Goal: Information Seeking & Learning: Learn about a topic

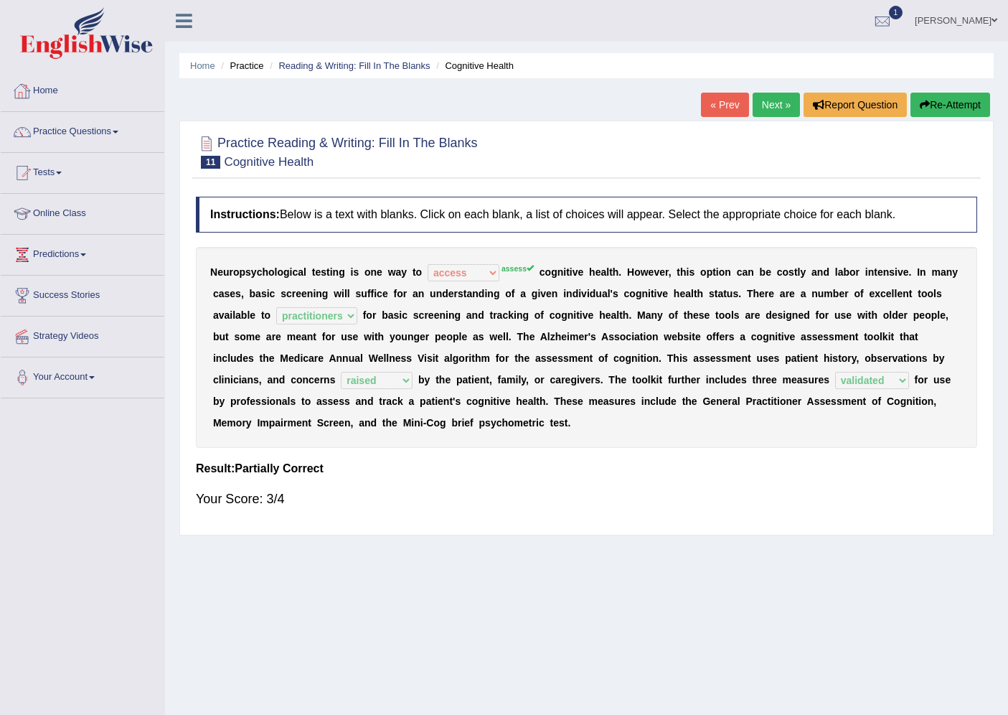
select select "access"
select select "practitioners"
select select "raised"
select select "validated"
click at [758, 110] on link "Next »" at bounding box center [776, 105] width 47 height 24
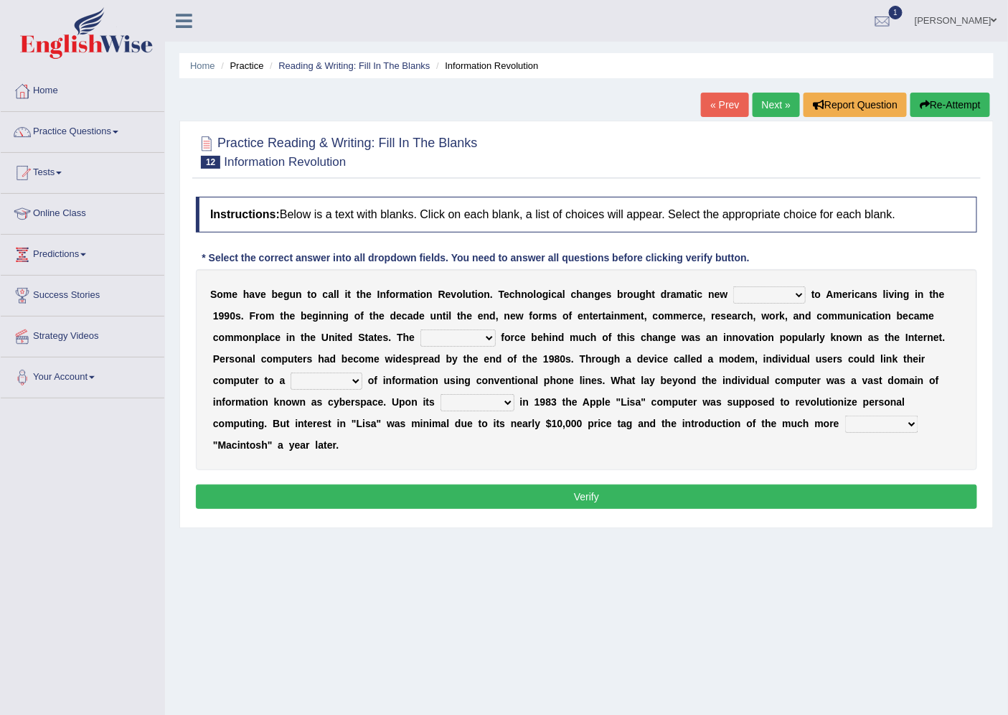
click at [758, 291] on select "challenges puzzles options confusion" at bounding box center [769, 294] width 72 height 17
select select "challenges"
click at [733, 286] on select "challenges puzzles options confusion" at bounding box center [769, 294] width 72 height 17
click at [439, 339] on select "unremitting uninspiring driving insinuating" at bounding box center [458, 337] width 75 height 17
select select "driving"
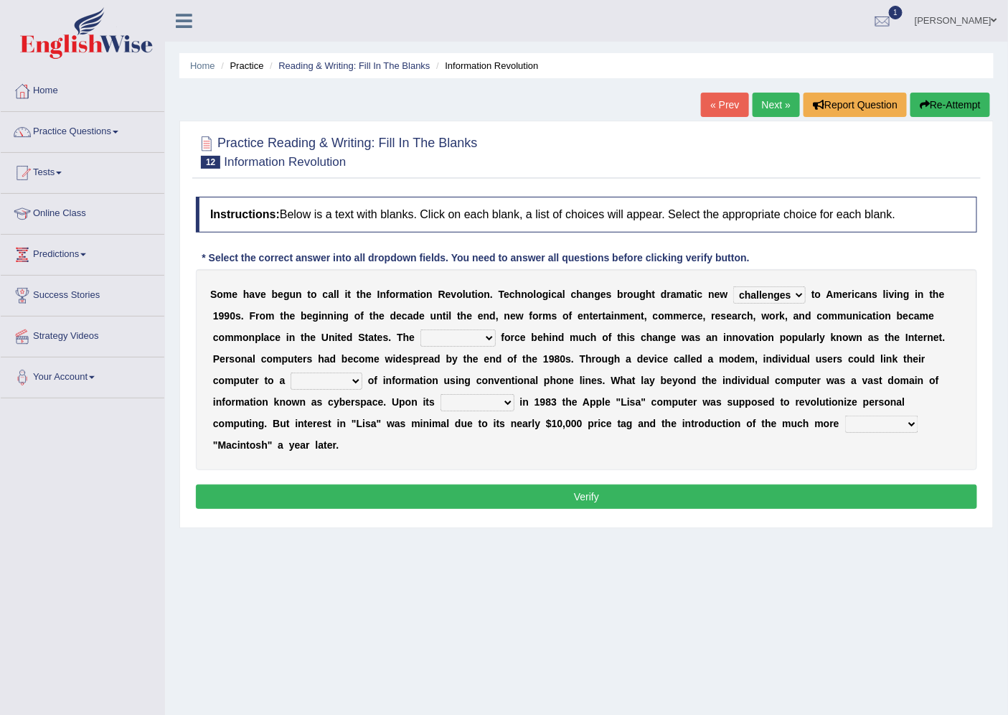
click at [421, 329] on select "unremitting uninspiring driving insinuating" at bounding box center [458, 337] width 75 height 17
click at [304, 383] on select "magnitude bulk wealth volume" at bounding box center [327, 380] width 72 height 17
select select "bulk"
click at [291, 372] on select "magnitude bulk wealth volume" at bounding box center [327, 380] width 72 height 17
click at [355, 381] on select "magnitude bulk wealth volume" at bounding box center [327, 380] width 72 height 17
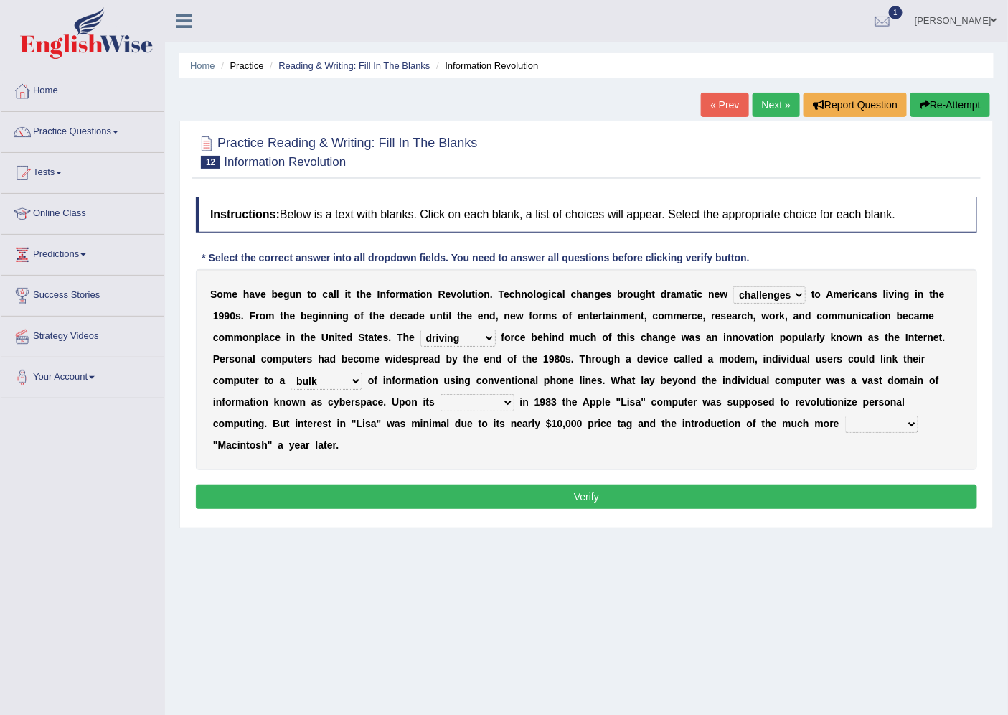
click at [400, 390] on div "S o m e h a v e b e g u n t o c a l l i t t h e I n f o r m a t i o n R e v o l…" at bounding box center [586, 369] width 781 height 201
click at [464, 398] on select "relief release publication emission" at bounding box center [478, 402] width 74 height 17
select select "release"
click at [441, 394] on select "relief release publication emission" at bounding box center [478, 402] width 74 height 17
click at [892, 426] on select "convenient affordable advanced formidable" at bounding box center [881, 423] width 73 height 17
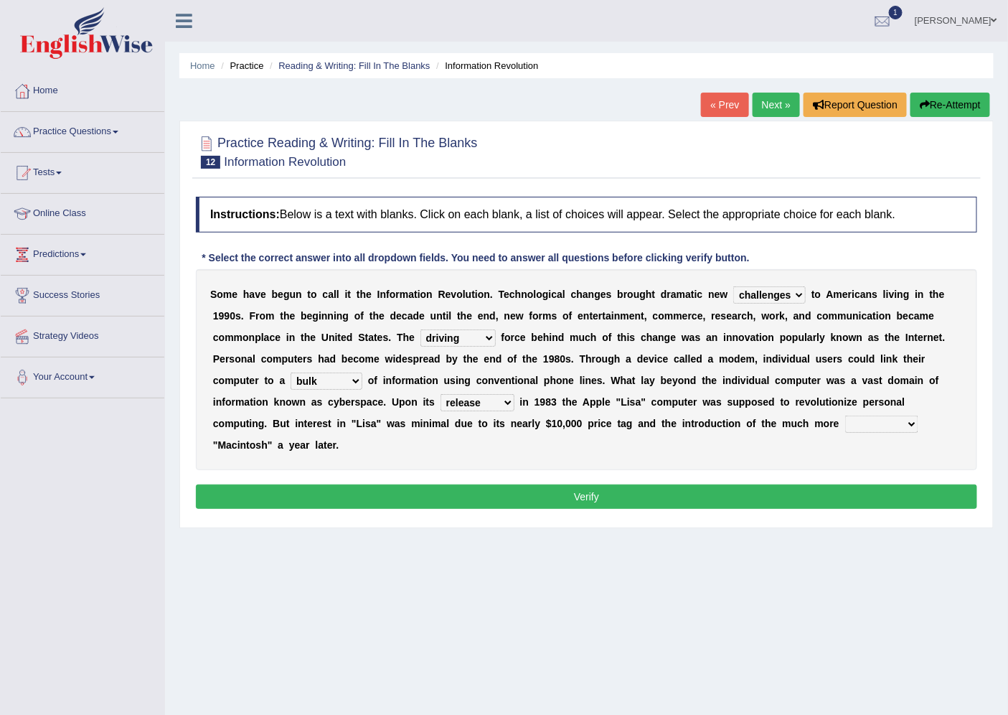
select select "advanced"
click at [845, 415] on select "convenient affordable advanced formidable" at bounding box center [881, 423] width 73 height 17
click at [690, 492] on button "Verify" at bounding box center [586, 496] width 781 height 24
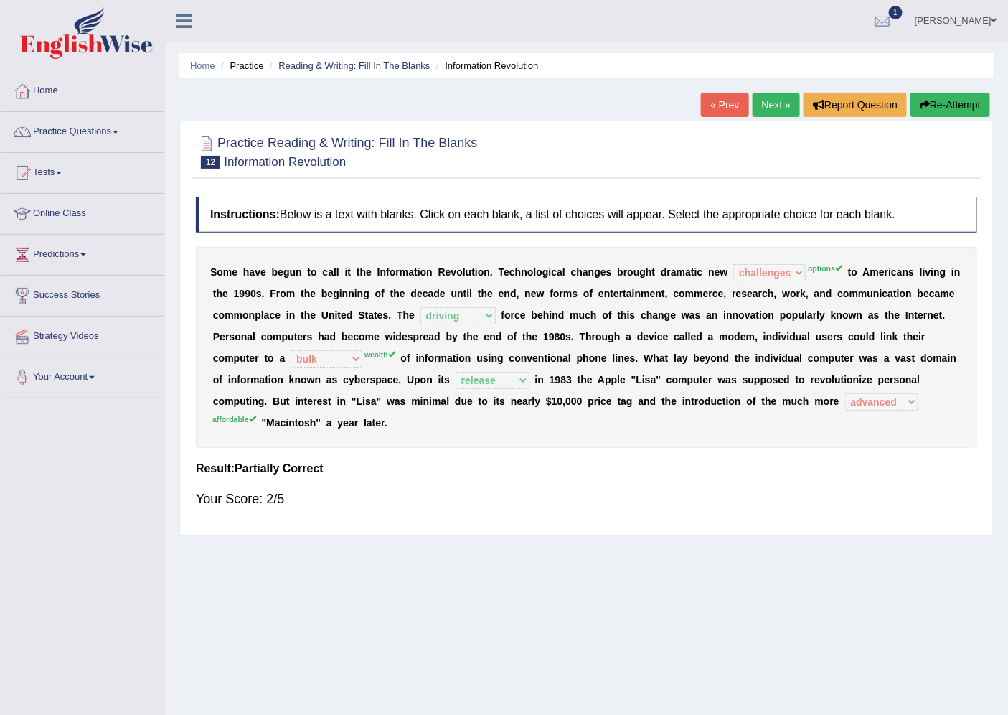
click at [763, 104] on link "Next »" at bounding box center [776, 105] width 47 height 24
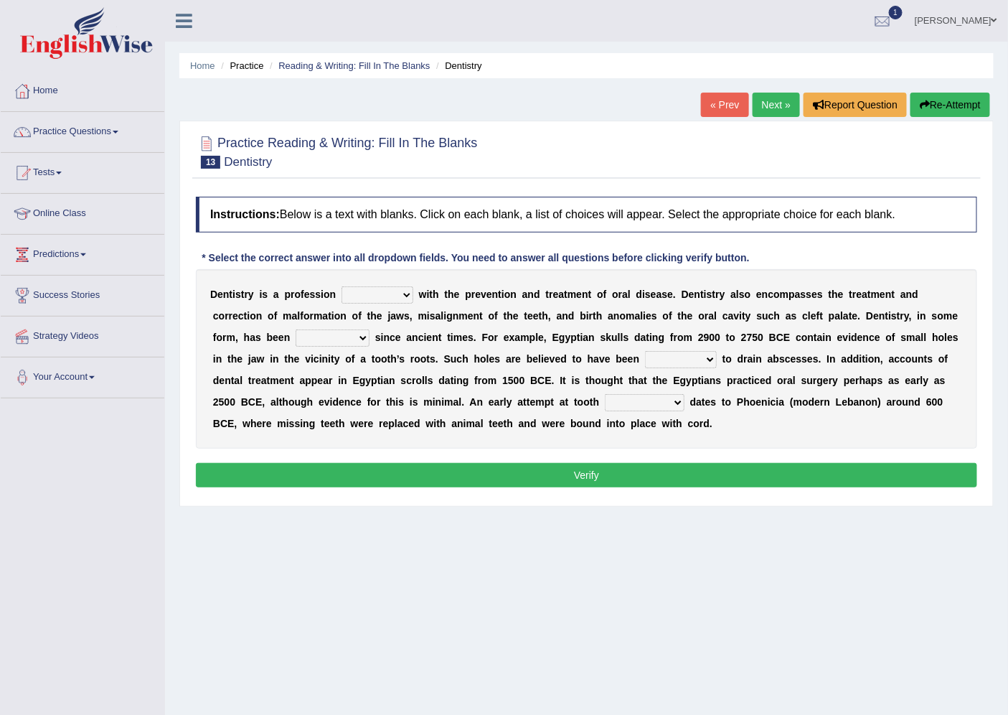
click at [380, 292] on select "agreed dealt concerned taken" at bounding box center [378, 294] width 72 height 17
select select "taken"
click at [342, 286] on select "agreed dealt concerned taken" at bounding box center [378, 294] width 72 height 17
click at [346, 336] on select "criticized replaced practiced abandoned" at bounding box center [333, 337] width 74 height 17
select select "practiced"
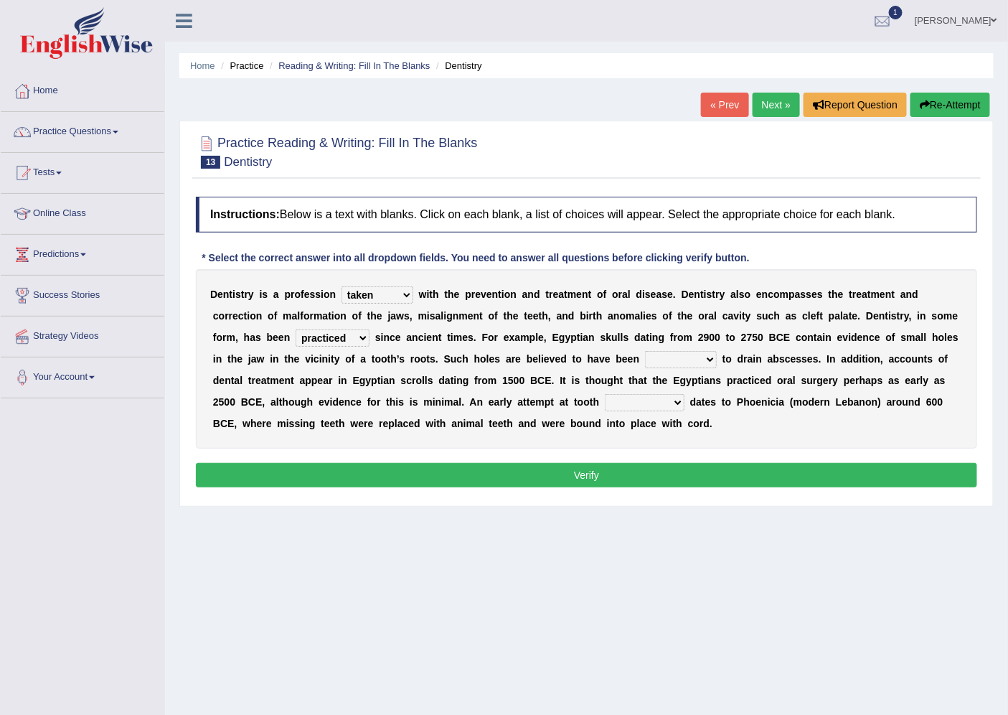
click at [296, 329] on select "criticized replaced practiced abandoned" at bounding box center [333, 337] width 74 height 17
click at [682, 362] on select "fluctuated laminated drilled sealed" at bounding box center [681, 359] width 72 height 17
select select "drilled"
click at [645, 351] on select "fluctuated laminated drilled sealed" at bounding box center [681, 359] width 72 height 17
click at [648, 403] on select "reparation sacrament restitution replacement" at bounding box center [645, 402] width 80 height 17
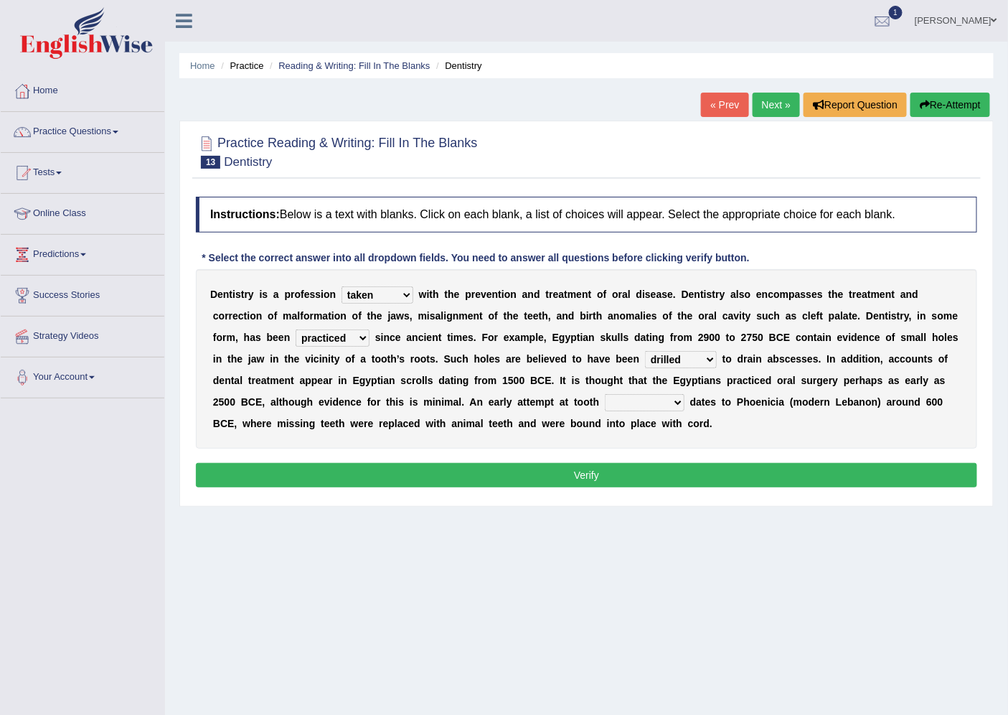
select select "replacement"
click at [605, 394] on select "reparation sacrament restitution replacement" at bounding box center [645, 402] width 80 height 17
click at [634, 463] on button "Verify" at bounding box center [586, 475] width 781 height 24
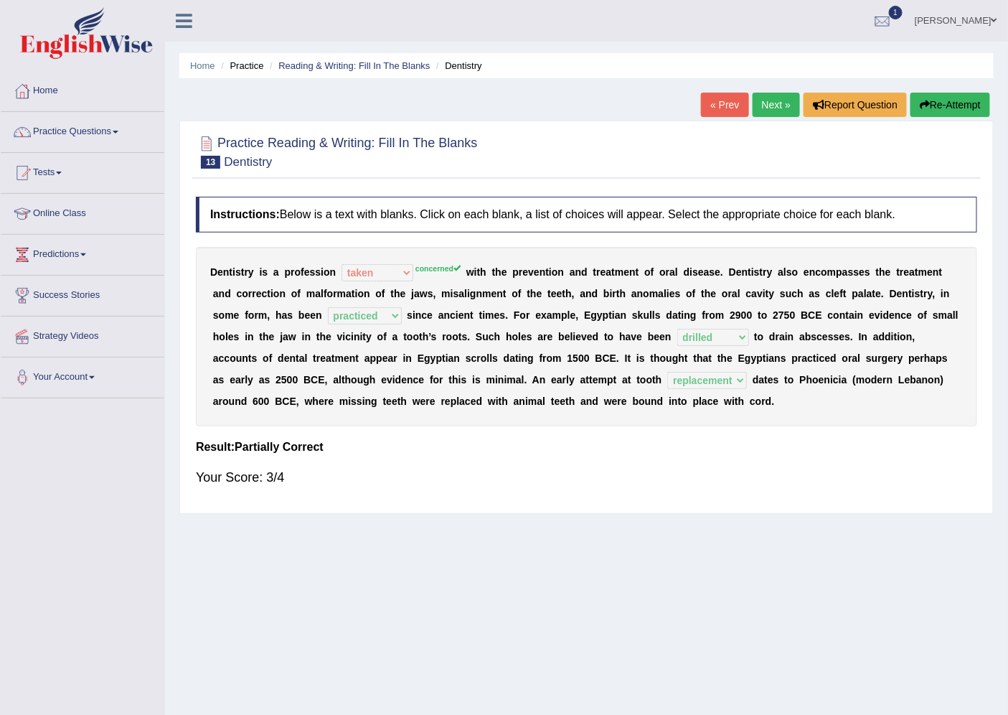
click at [766, 115] on link "Next »" at bounding box center [776, 105] width 47 height 24
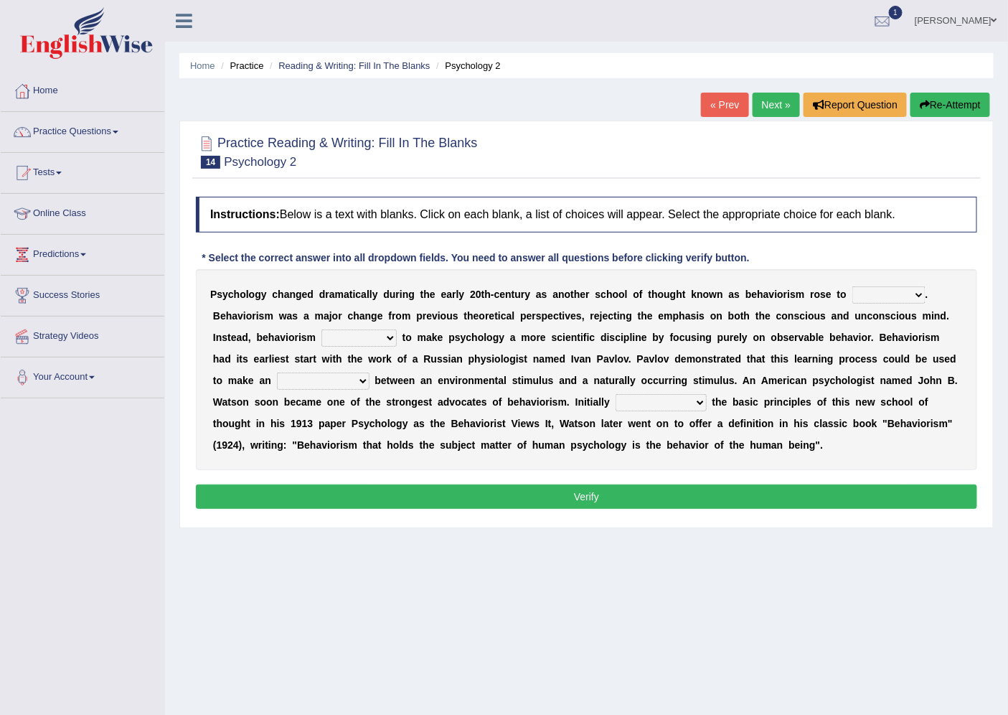
click at [881, 295] on select "dominance temptation challenge temper" at bounding box center [889, 294] width 73 height 17
select select "temper"
click at [853, 286] on select "dominance temptation challenge temper" at bounding box center [889, 294] width 73 height 17
click at [382, 333] on select "reproached reproved strove rewove" at bounding box center [358, 337] width 75 height 17
select select "reproached"
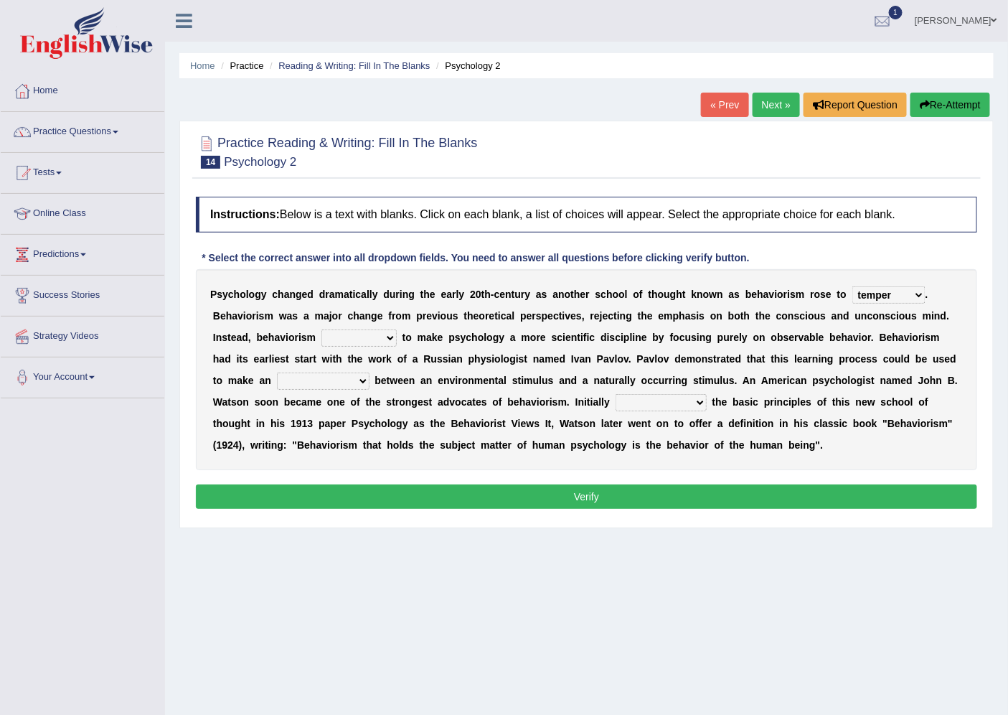
click at [321, 329] on select "reproached reproved strove rewove" at bounding box center [358, 337] width 75 height 17
click at [349, 377] on select "acclimatization association union combination" at bounding box center [323, 380] width 93 height 17
click at [277, 372] on select "acclimatization association union combination" at bounding box center [323, 380] width 93 height 17
click at [342, 370] on div "P s y c h o l o g y c h a n g e d d r a m a t i c a l l y d u r i n g t h e e a…" at bounding box center [586, 369] width 781 height 201
click at [341, 373] on select "acclimatization association union combination" at bounding box center [323, 380] width 93 height 17
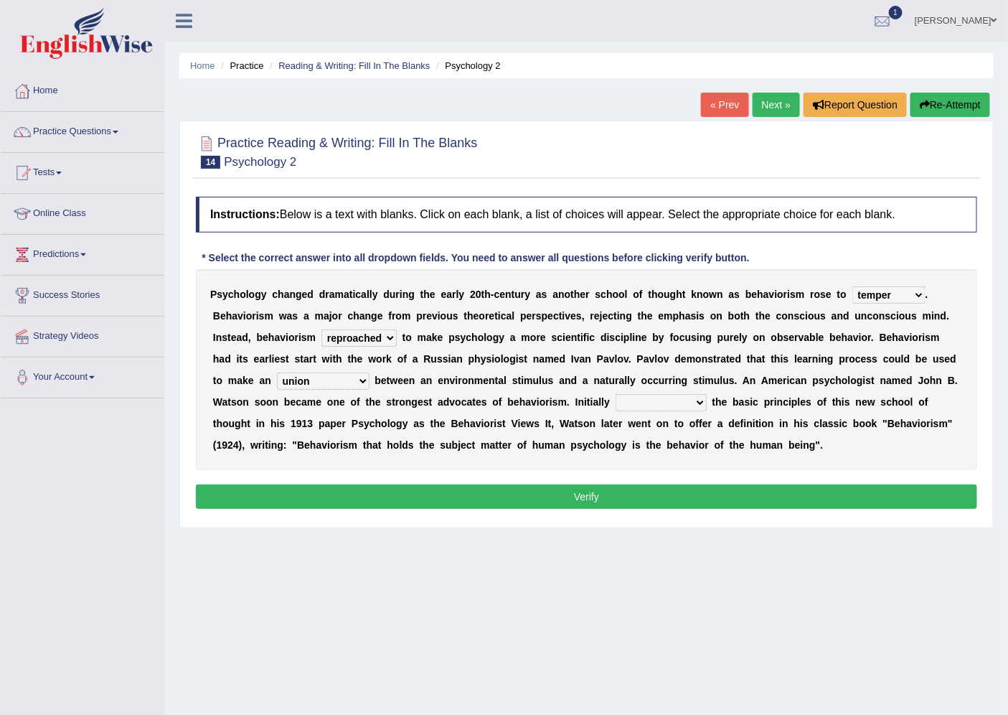
select select "combination"
click at [277, 372] on select "acclimatization association union combination" at bounding box center [323, 380] width 93 height 17
click at [696, 400] on select "questioning foreshortening unburdening outlining" at bounding box center [661, 402] width 91 height 17
click at [616, 394] on select "questioning foreshortening unburdening outlining" at bounding box center [661, 402] width 91 height 17
click at [685, 403] on select "questioning foreshortening unburdening outlining" at bounding box center [661, 402] width 91 height 17
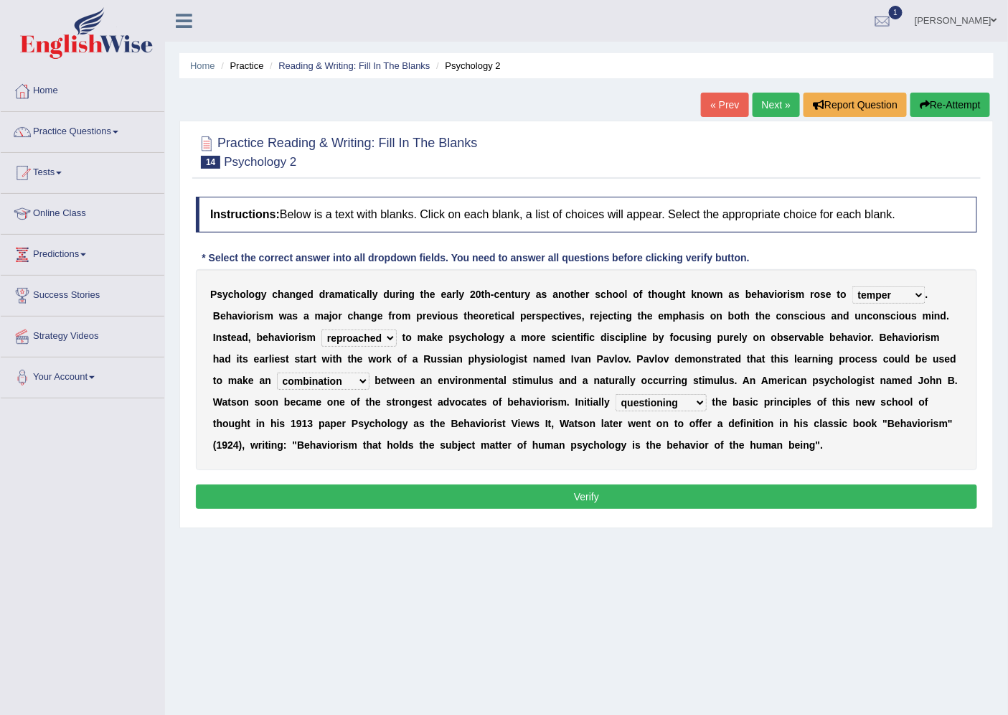
select select "outlining"
click at [616, 394] on select "questioning foreshortening unburdening outlining" at bounding box center [661, 402] width 91 height 17
click at [567, 496] on button "Verify" at bounding box center [586, 496] width 781 height 24
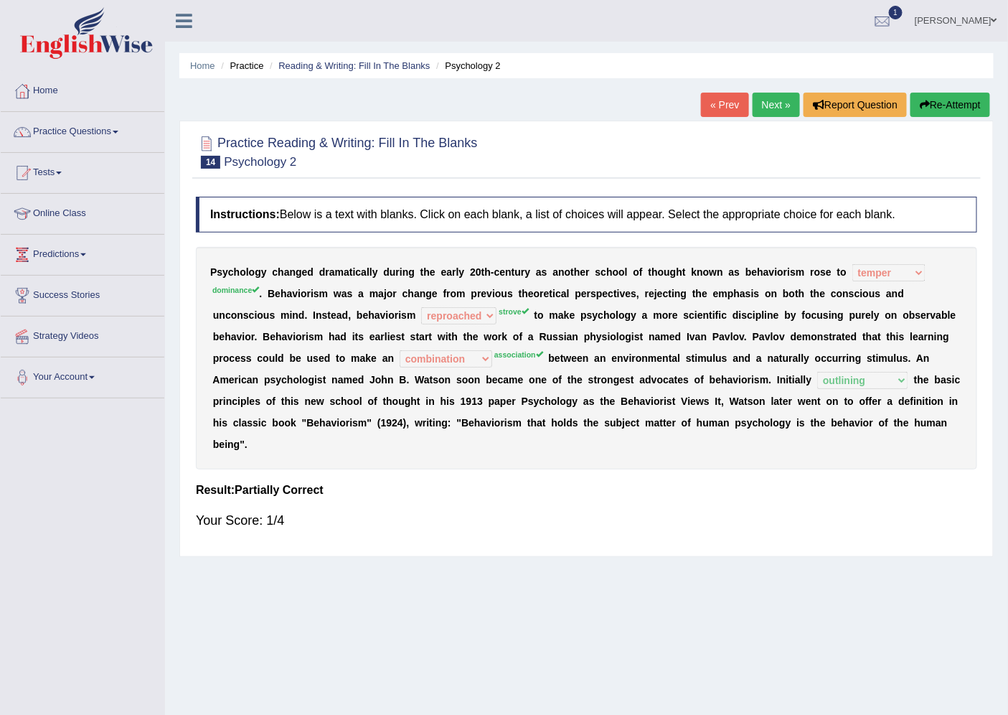
click at [775, 111] on link "Next »" at bounding box center [776, 105] width 47 height 24
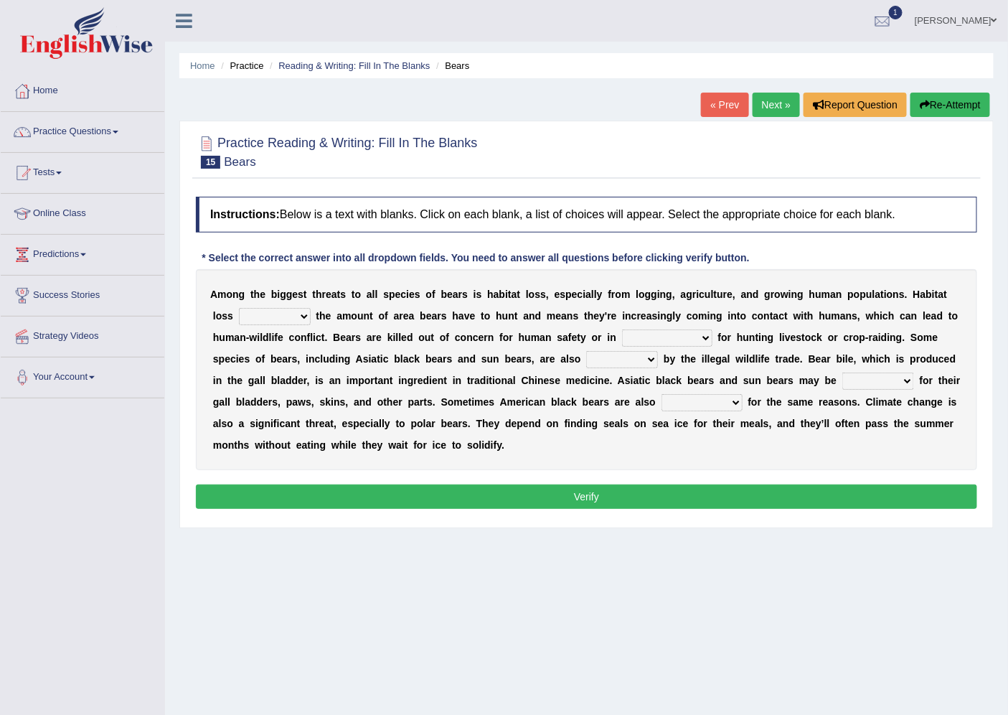
click at [260, 314] on select "increases reduces complies interacts" at bounding box center [275, 316] width 72 height 17
